Goal: Ask a question

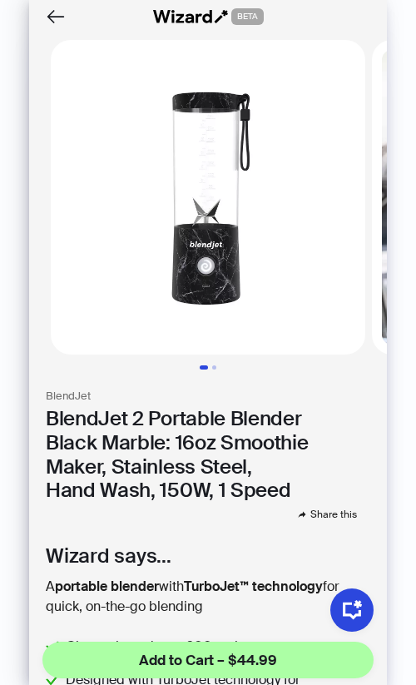
scroll to position [77, 0]
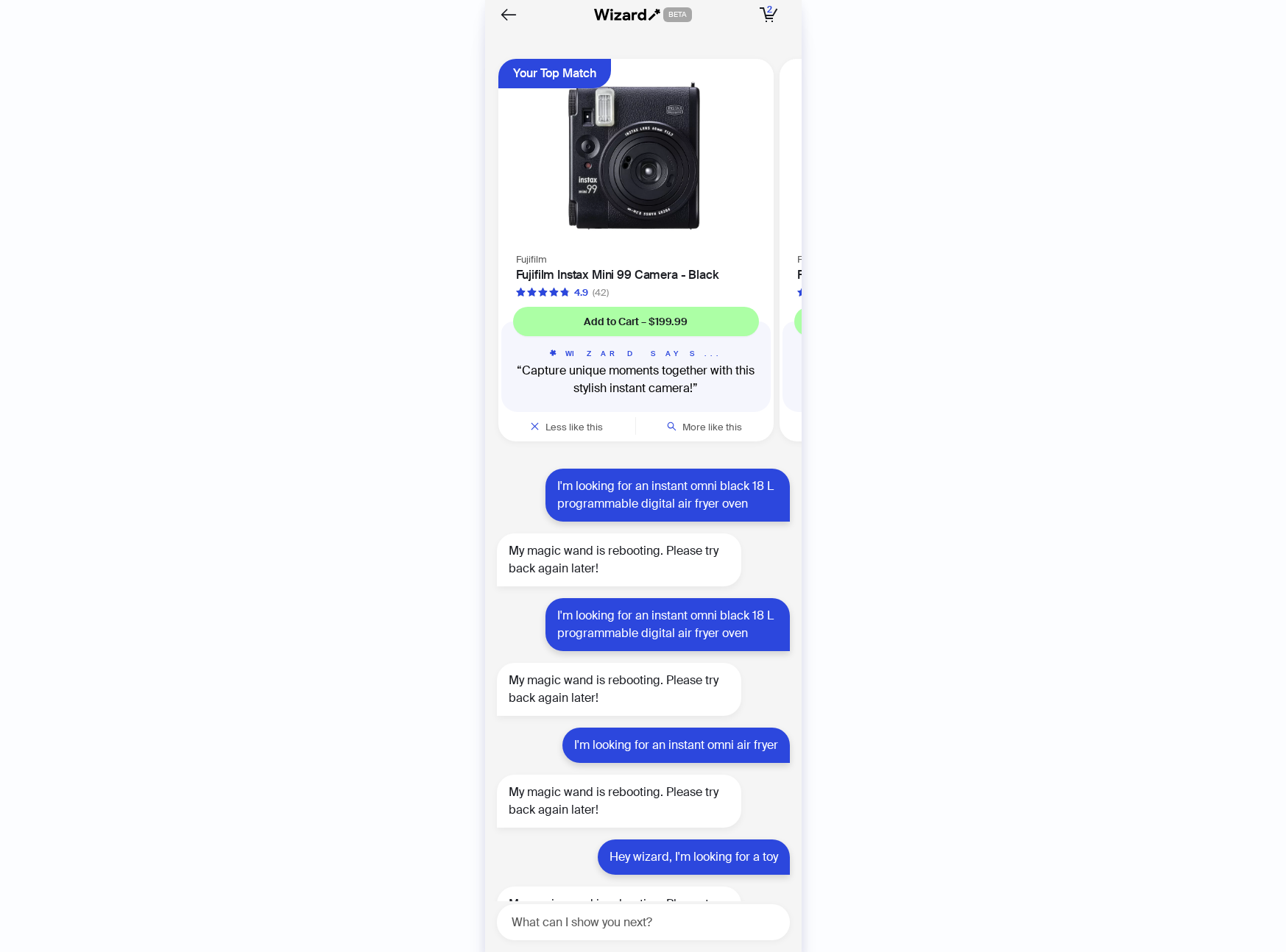
scroll to position [0, 558]
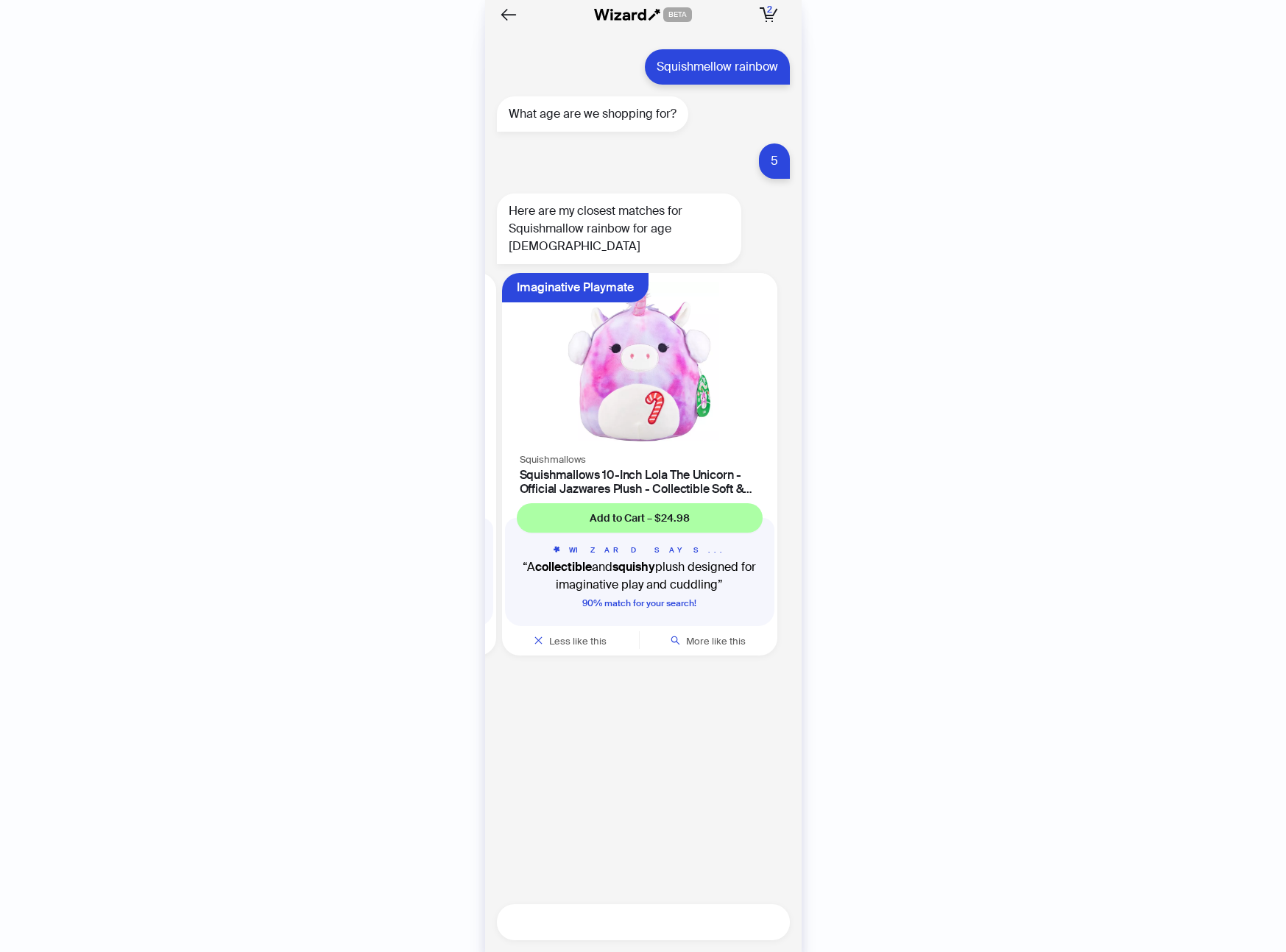
click at [552, 927] on textarea at bounding box center [650, 922] width 281 height 19
type textarea "**********"
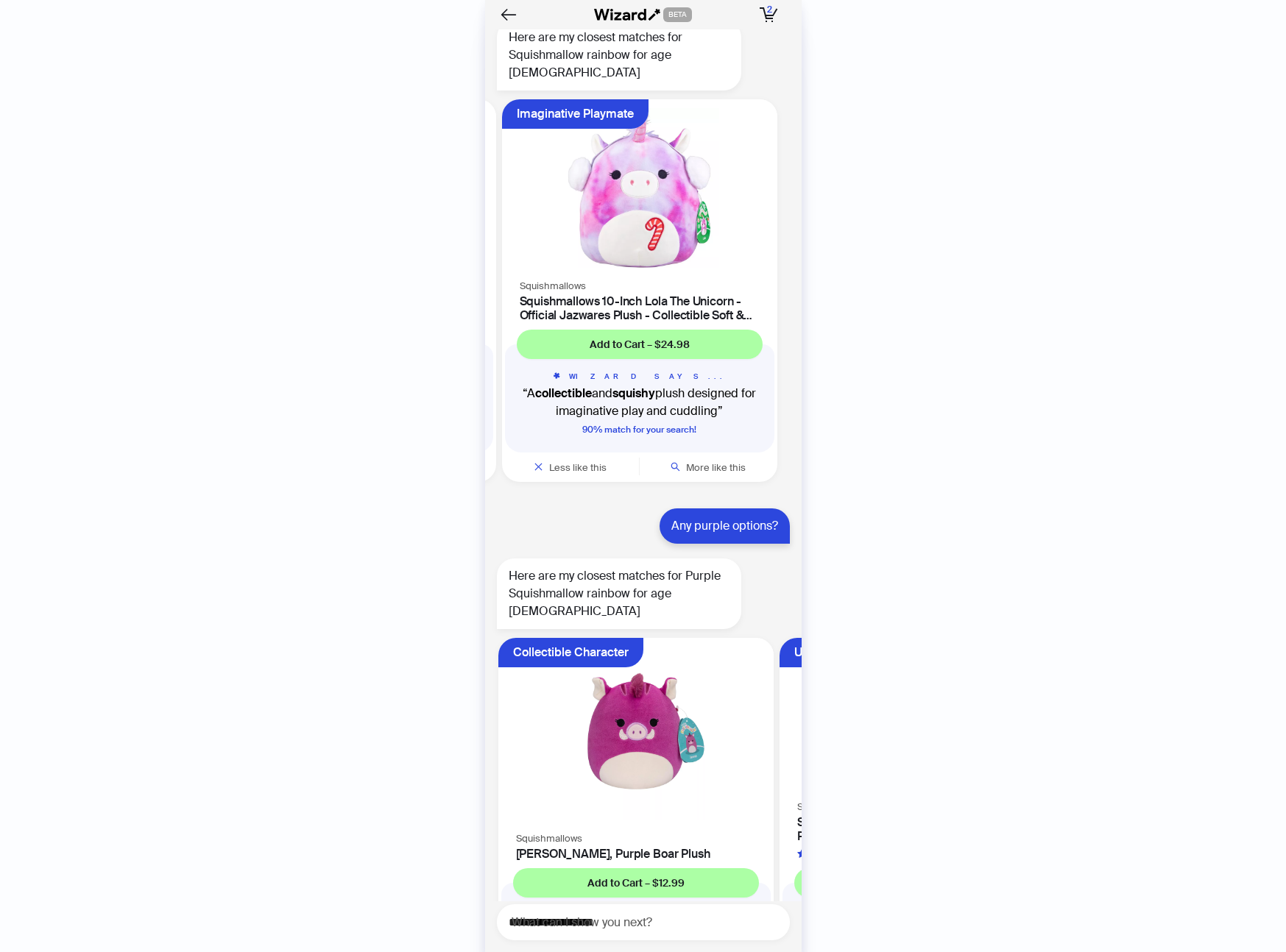
scroll to position [3862, 0]
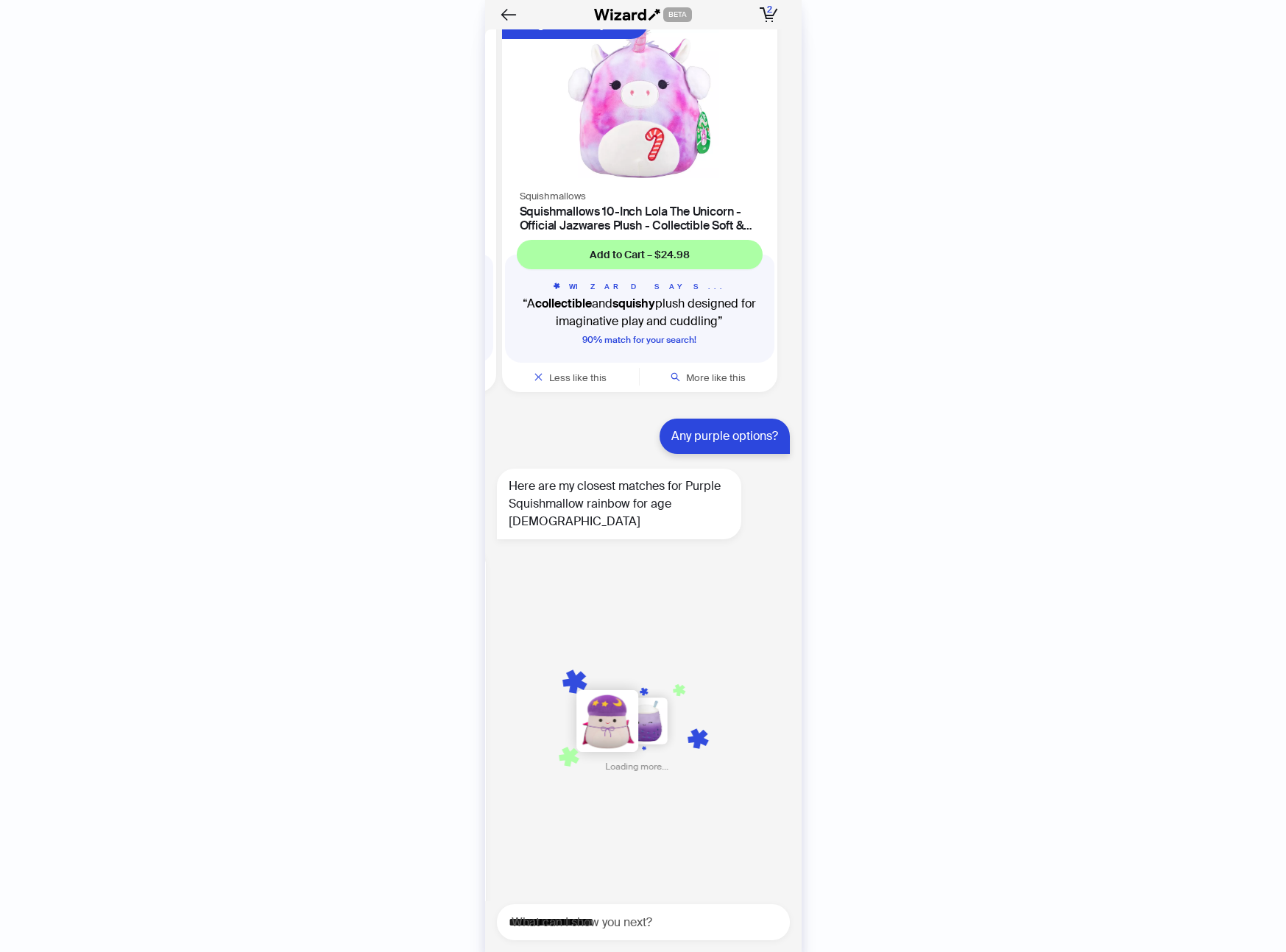
scroll to position [0, 855]
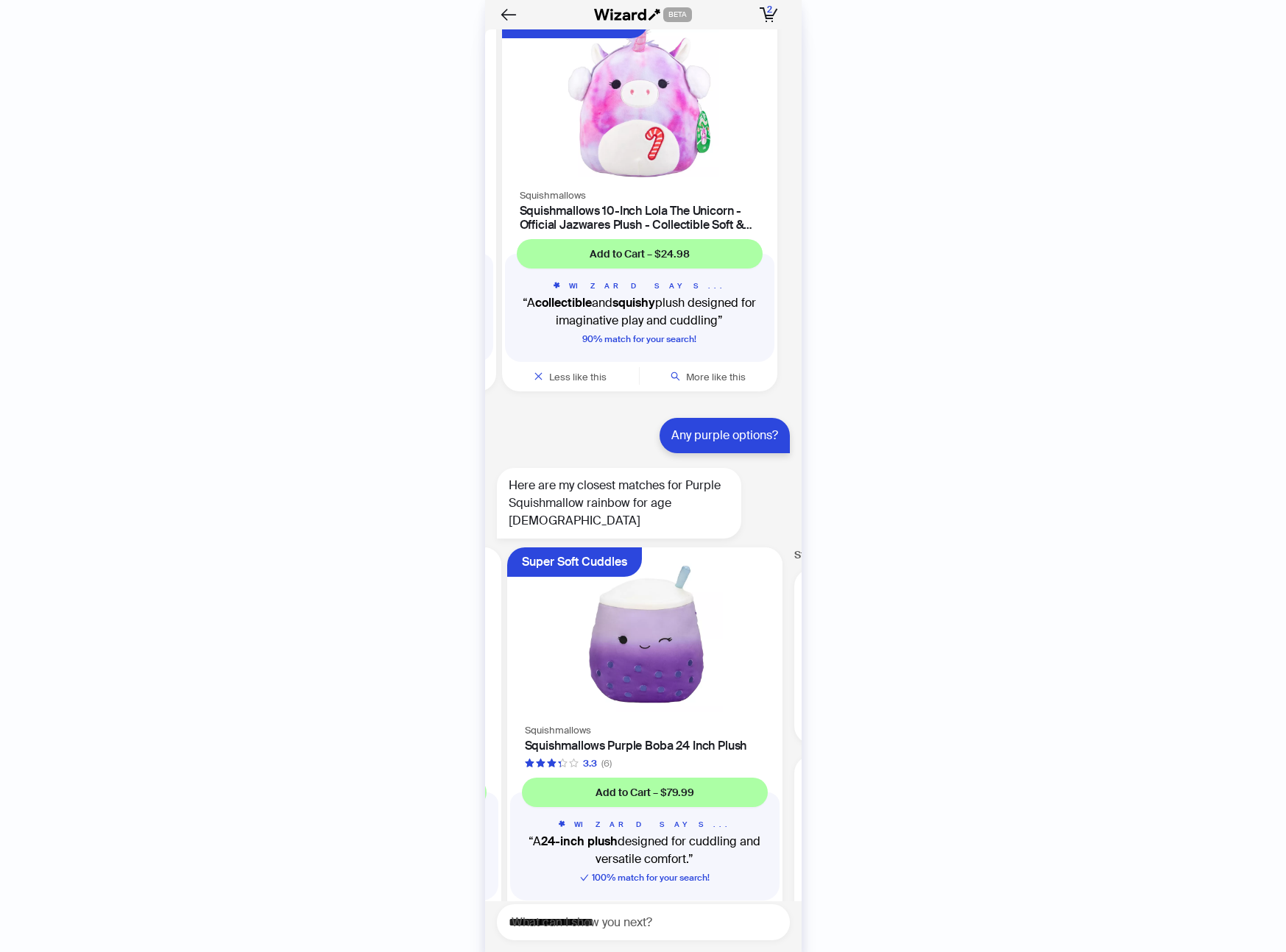
scroll to position [0, 1121]
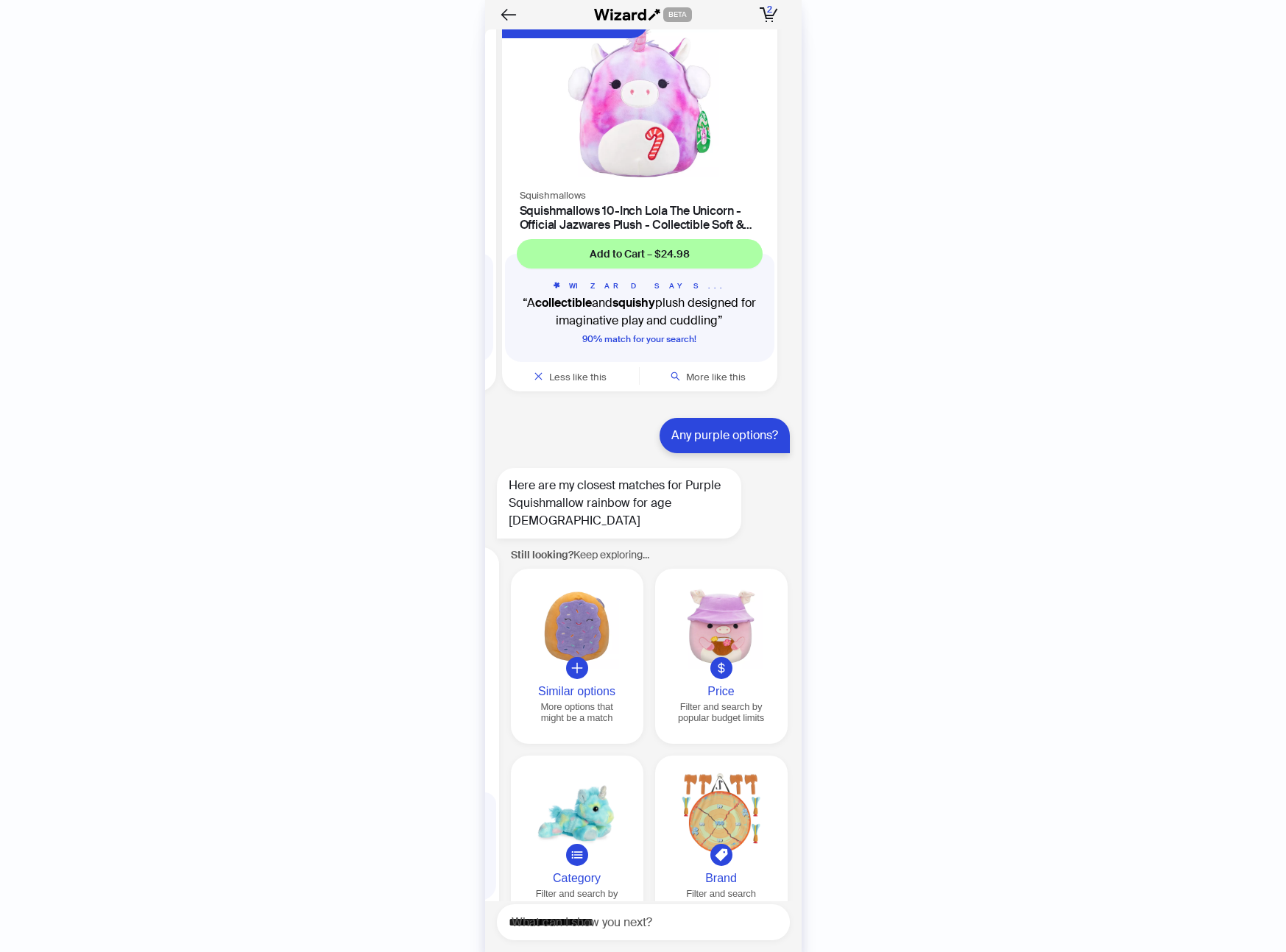
scroll to position [0, 1406]
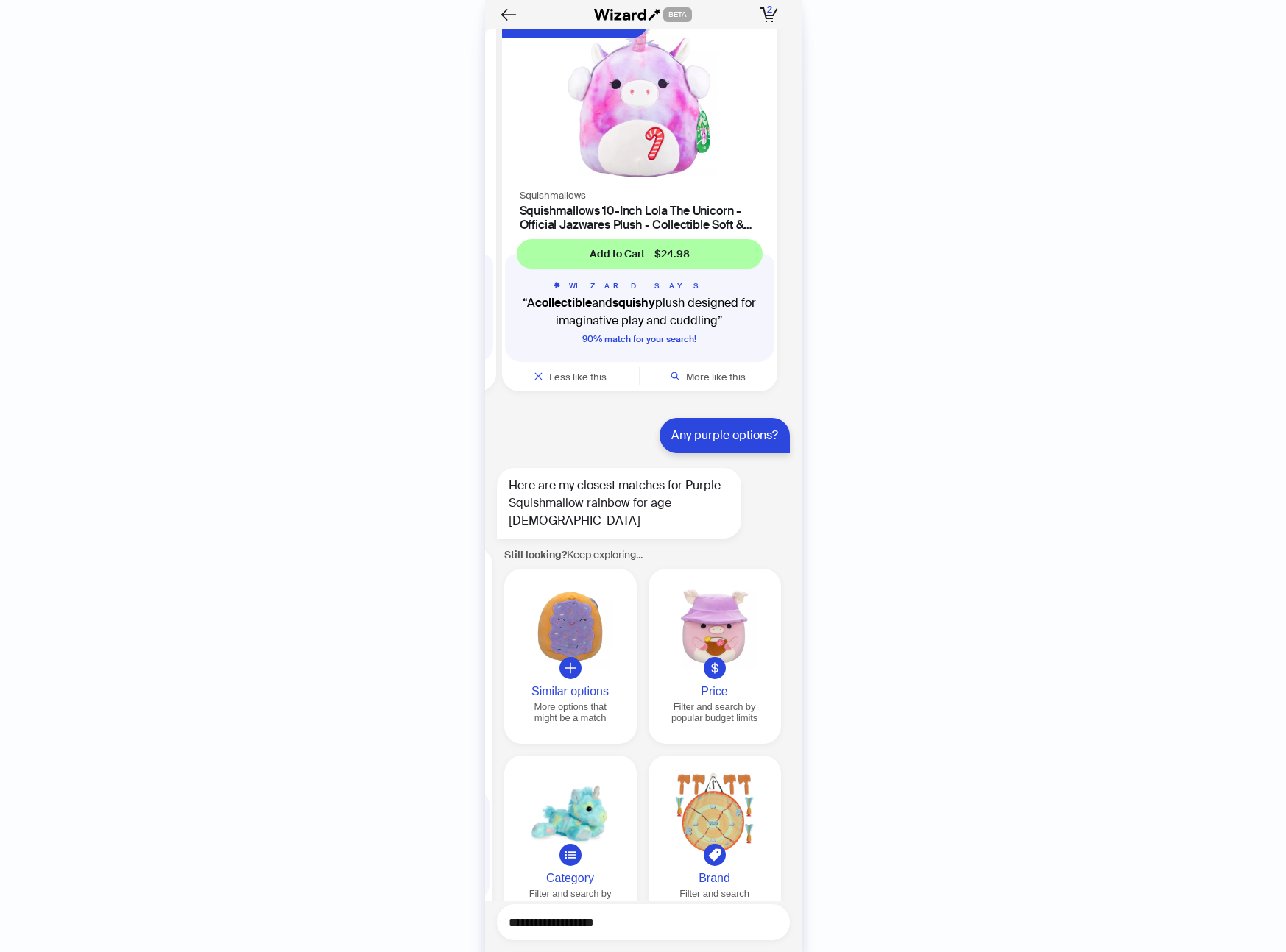
click at [606, 916] on textarea "**********" at bounding box center [650, 922] width 281 height 19
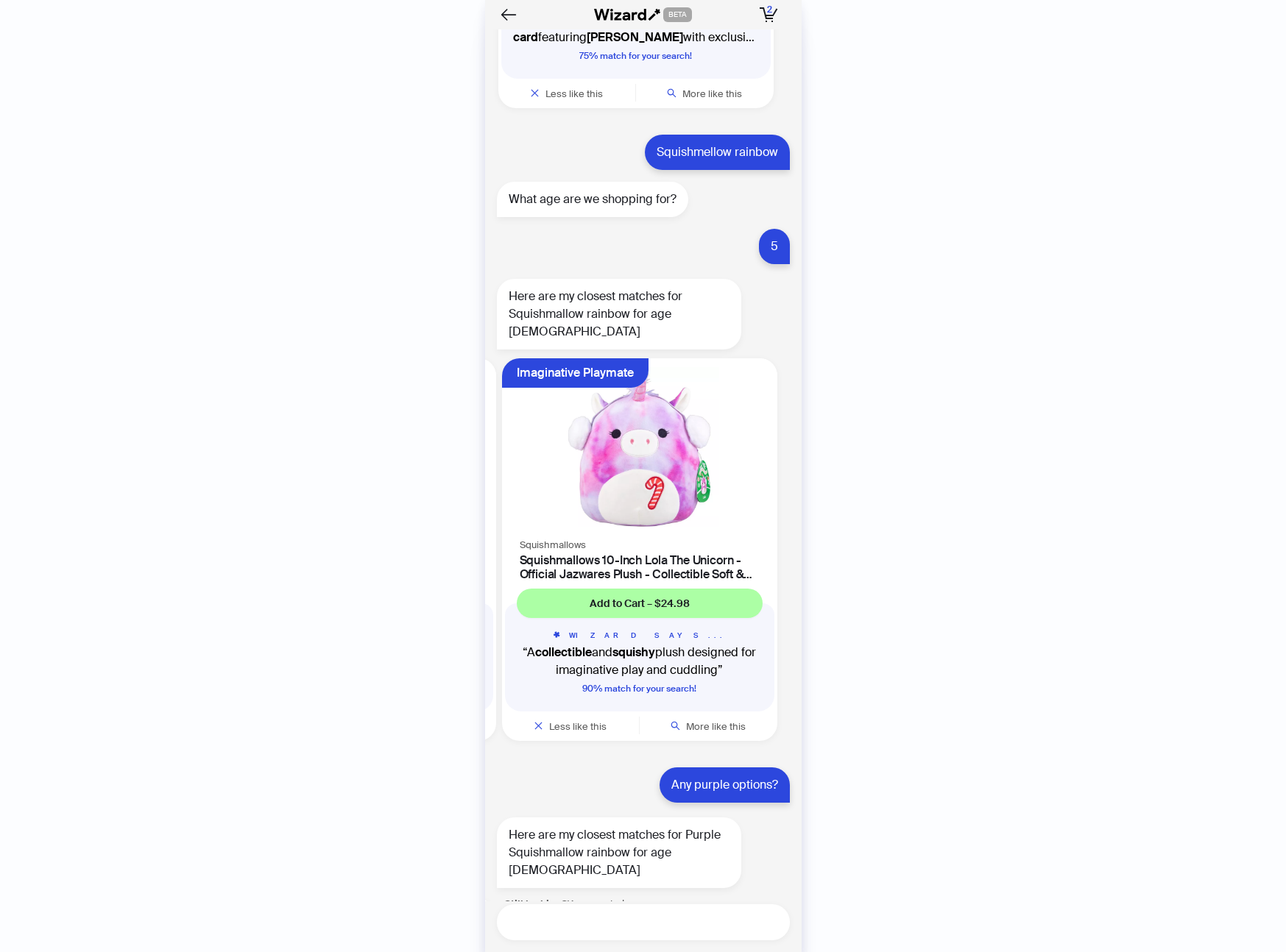
scroll to position [3796, 0]
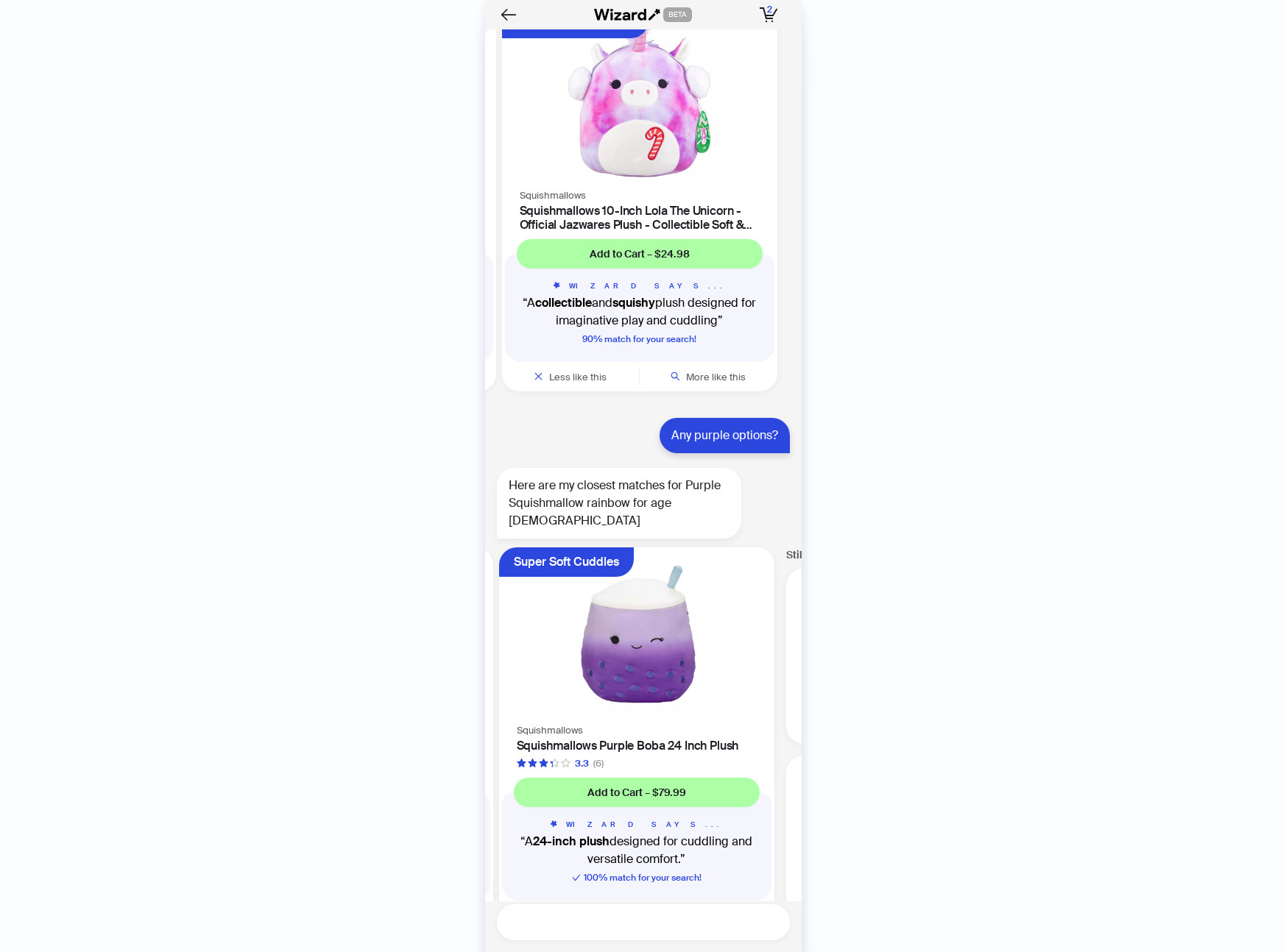
scroll to position [0, 1121]
